Goal: Register for event/course

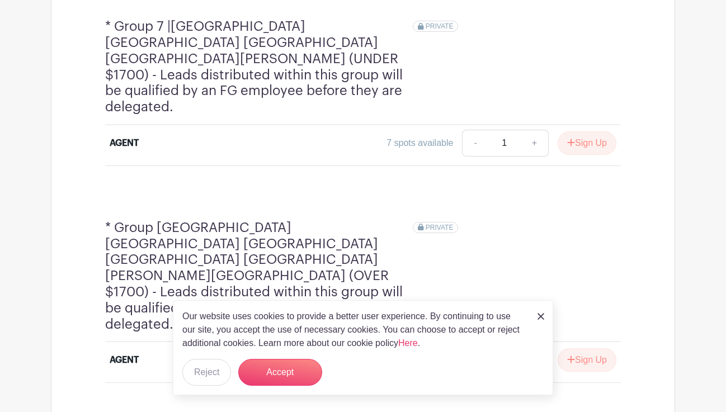
scroll to position [1816, 0]
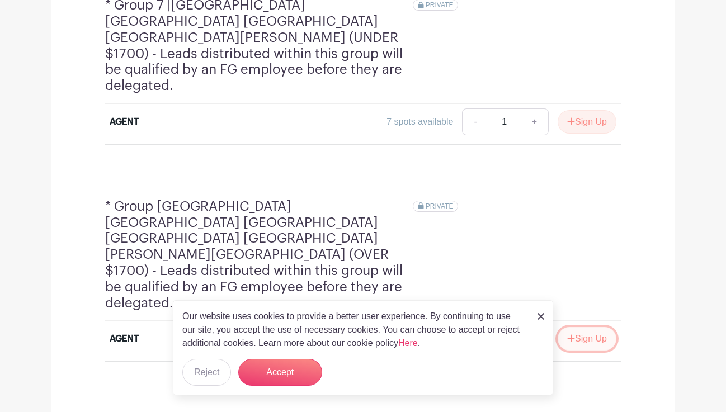
click at [601, 327] on button "Sign Up" at bounding box center [587, 338] width 59 height 23
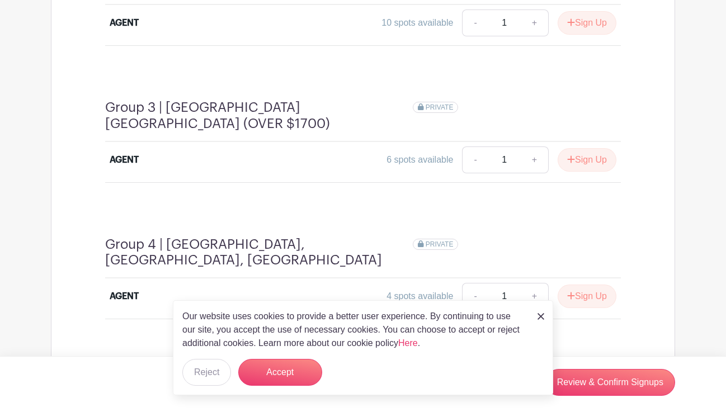
scroll to position [985, 0]
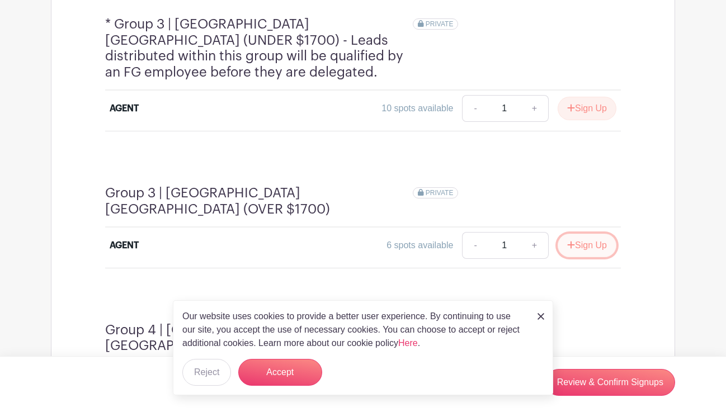
click at [596, 234] on button "Sign Up" at bounding box center [587, 245] width 59 height 23
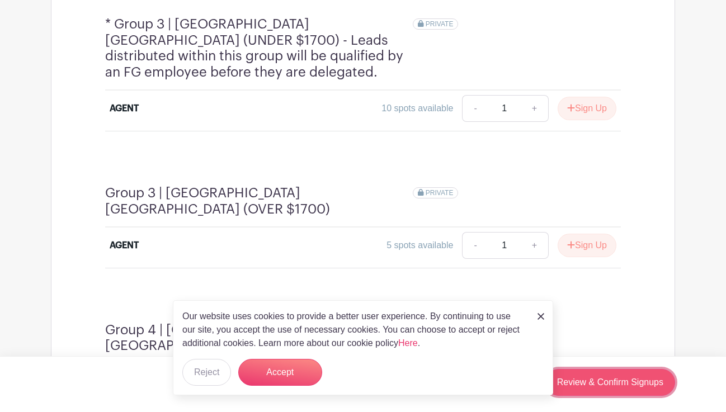
click at [619, 381] on link "Review & Confirm Signups" at bounding box center [610, 382] width 130 height 27
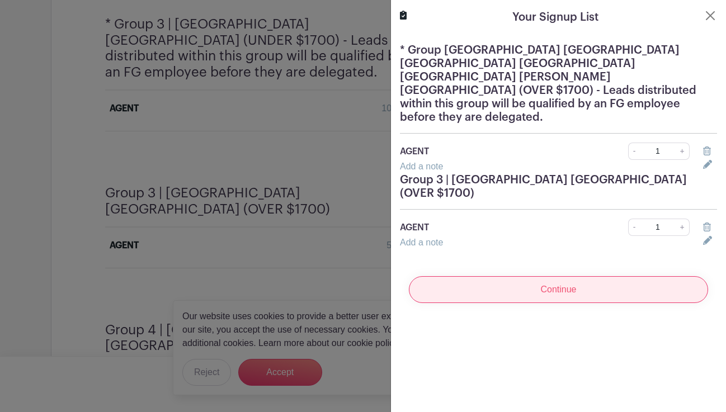
click at [571, 276] on input "Continue" at bounding box center [558, 289] width 299 height 27
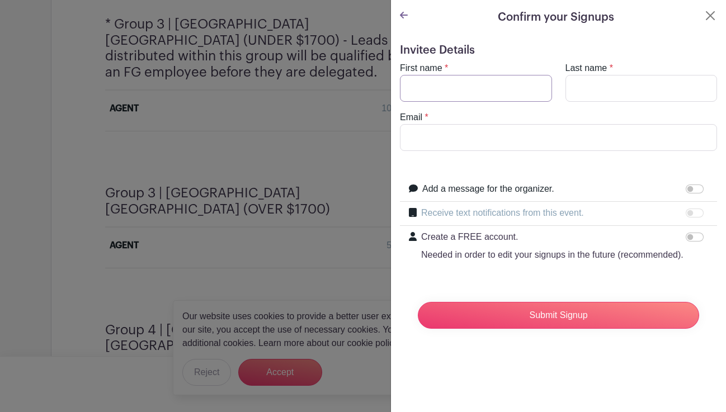
click at [461, 78] on input "First name" at bounding box center [476, 88] width 152 height 27
type input "[PERSON_NAME]"
click at [611, 84] on input "Last name" at bounding box center [642, 88] width 152 height 27
type input "[PERSON_NAME]"
click at [597, 144] on input "Email" at bounding box center [558, 137] width 317 height 27
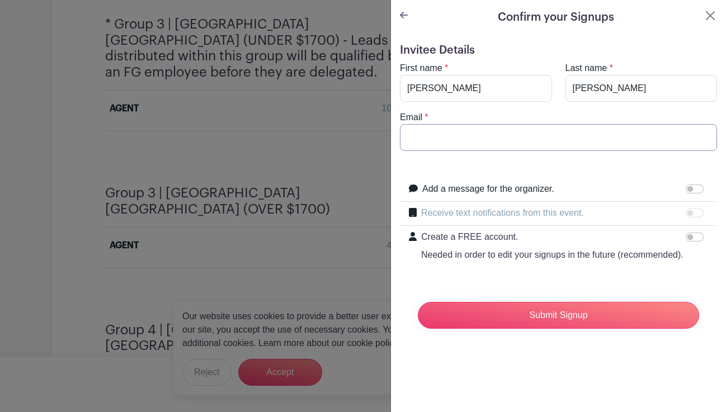
type input "[PERSON_NAME][EMAIL_ADDRESS][PERSON_NAME][DOMAIN_NAME]"
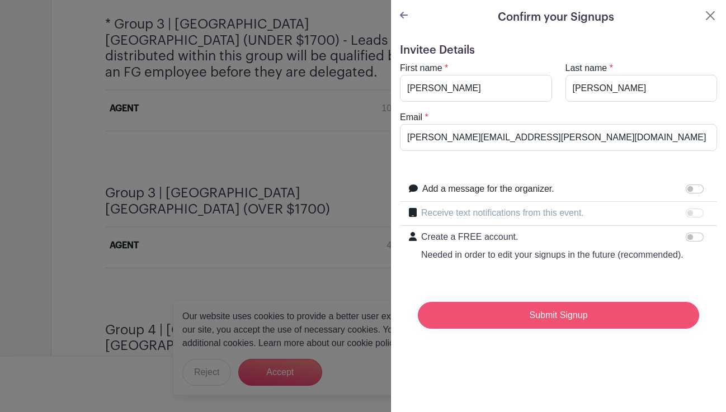
click at [556, 322] on input "Submit Signup" at bounding box center [558, 315] width 281 height 27
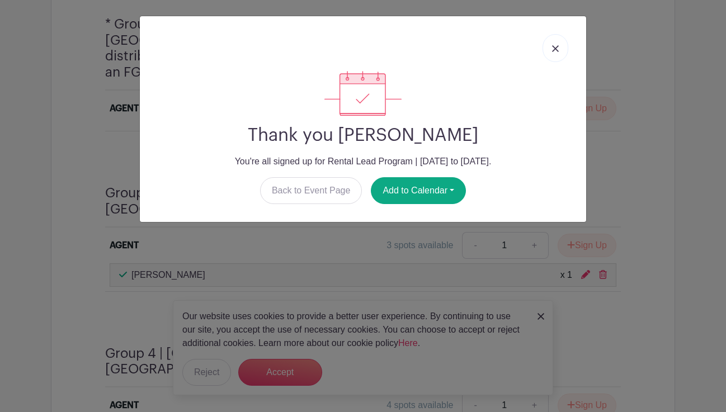
click at [561, 45] on link at bounding box center [556, 48] width 26 height 28
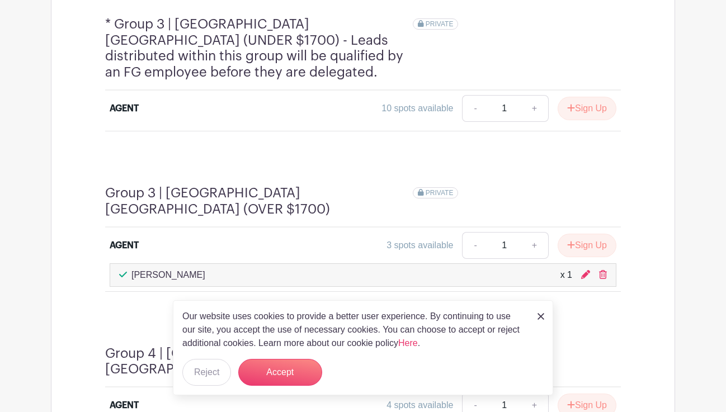
click at [539, 318] on img at bounding box center [541, 316] width 7 height 7
